Goal: Transaction & Acquisition: Purchase product/service

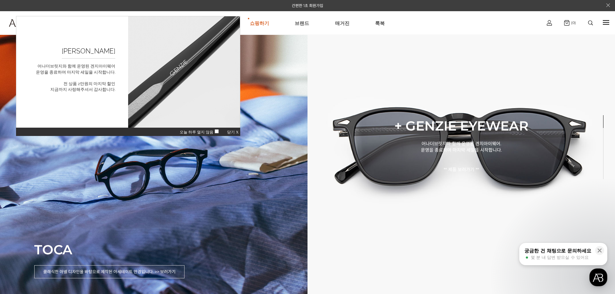
click at [231, 131] on span "닫기 X" at bounding box center [233, 132] width 12 height 4
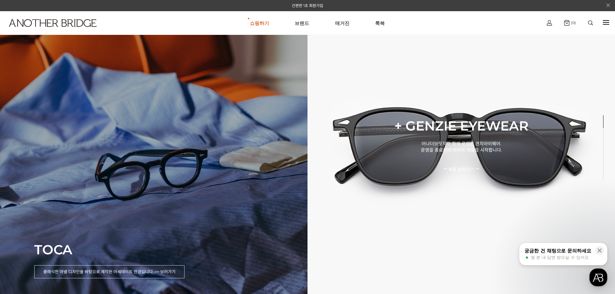
click at [190, 243] on div "TOCA 클래식한 아넬 디자인을 바탕으로 제작된 아세테이트 안경입니다. >> 보러가기" at bounding box center [117, 257] width 185 height 45
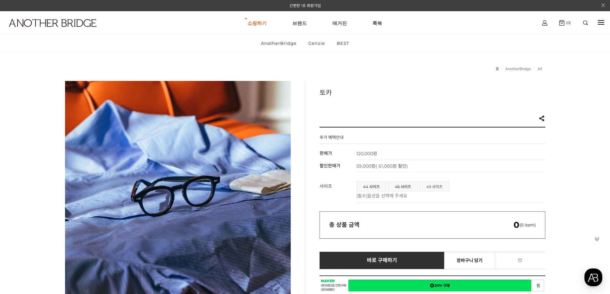
click at [439, 188] on span "49 사이즈" at bounding box center [434, 186] width 29 height 9
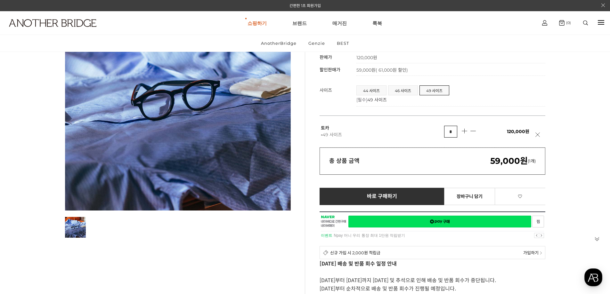
scroll to position [160, 0]
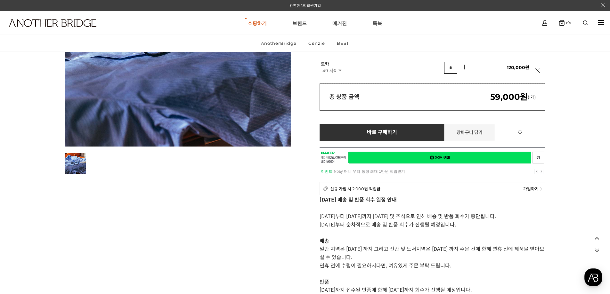
click at [467, 131] on link "장바구니 담기" at bounding box center [469, 132] width 51 height 17
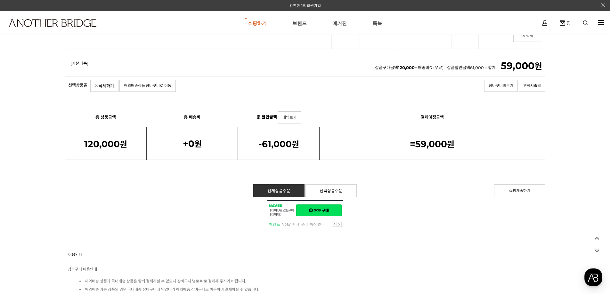
scroll to position [64, 0]
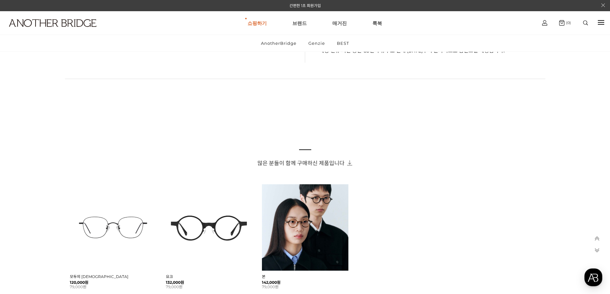
scroll to position [480, 0]
